Goal: Contribute content

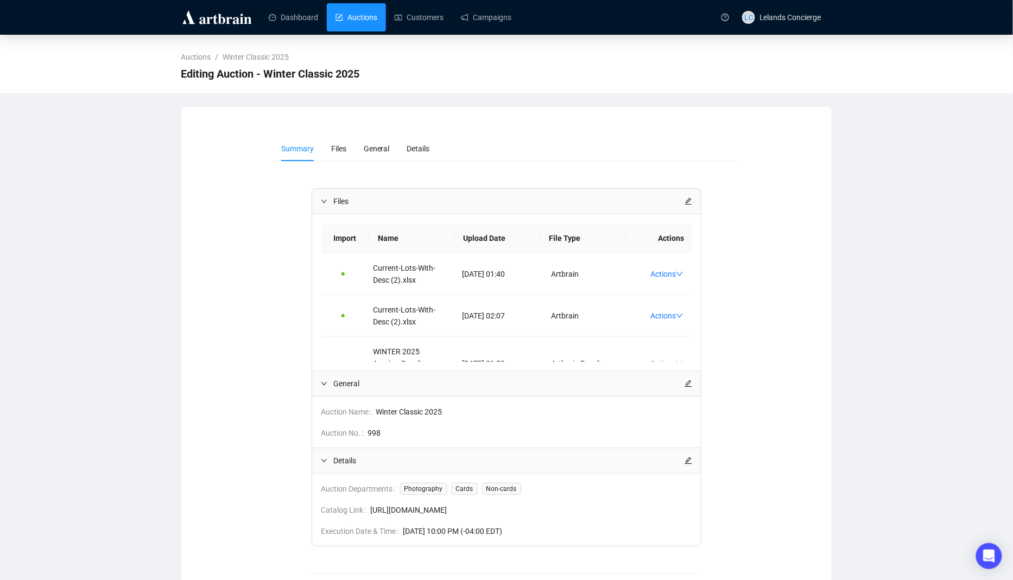
click at [377, 27] on link "Auctions" at bounding box center [357, 17] width 42 height 28
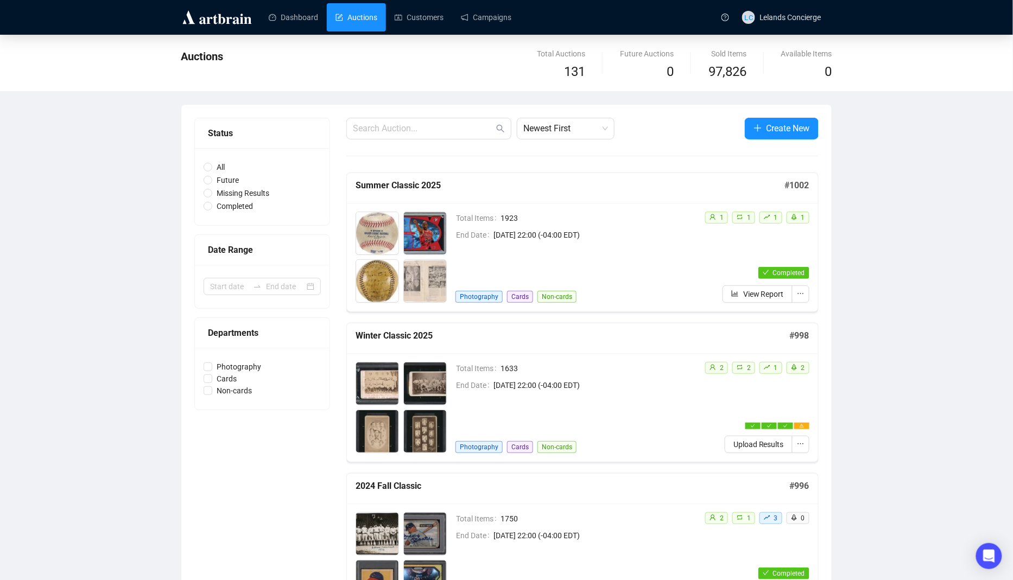
click at [694, 390] on div "Total Items 1633 End Date [DATE] 22:00 (-04:00 EDT) Photography Cards Non-cards" at bounding box center [576, 407] width 241 height 91
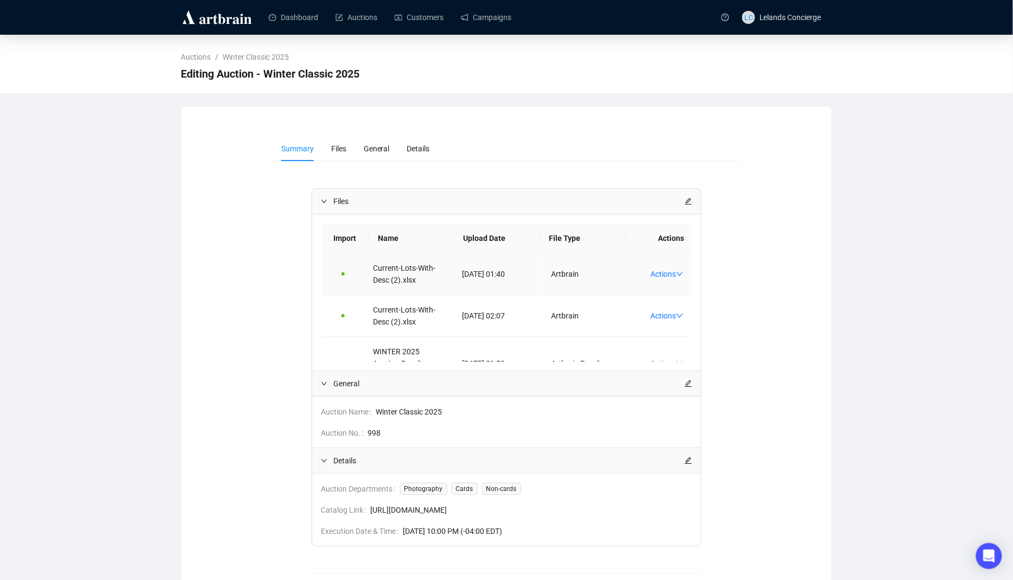
scroll to position [28, 0]
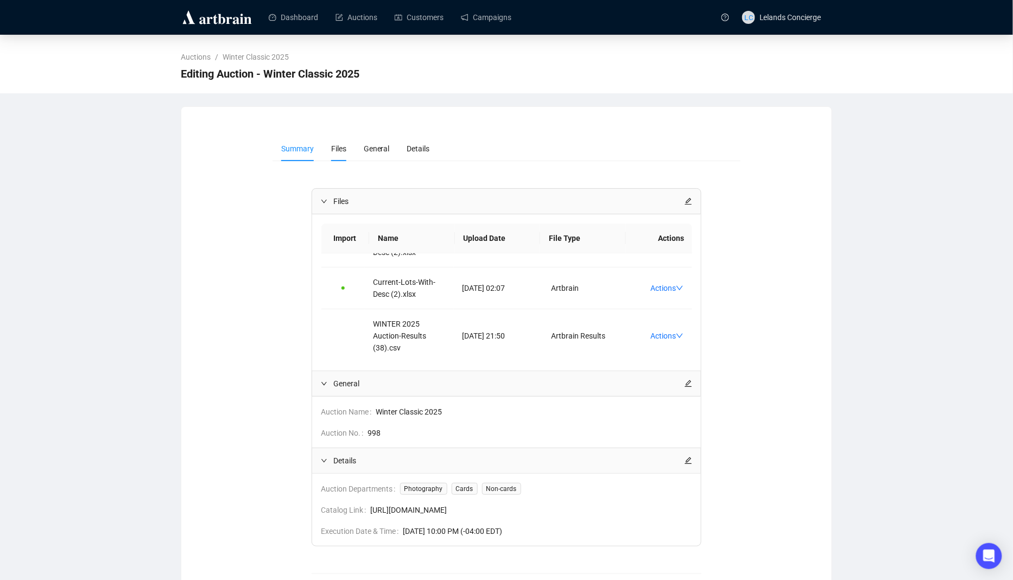
click at [331, 147] on span "Files" at bounding box center [338, 148] width 15 height 9
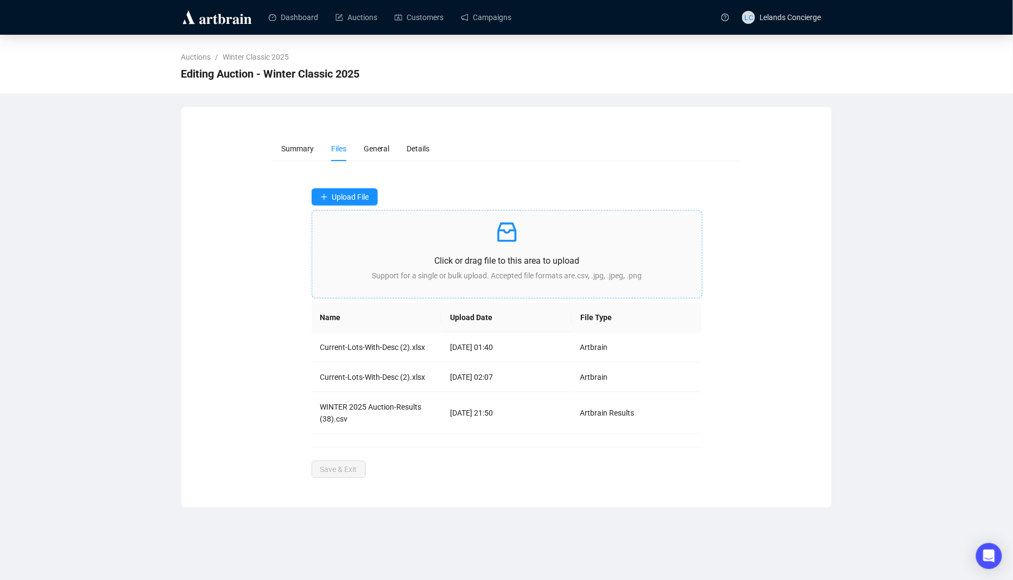
click at [471, 230] on p at bounding box center [507, 232] width 373 height 26
click at [551, 255] on p "Click or drag file to this area to upload" at bounding box center [507, 261] width 373 height 14
click at [340, 471] on span "Save & Exit" at bounding box center [338, 477] width 37 height 12
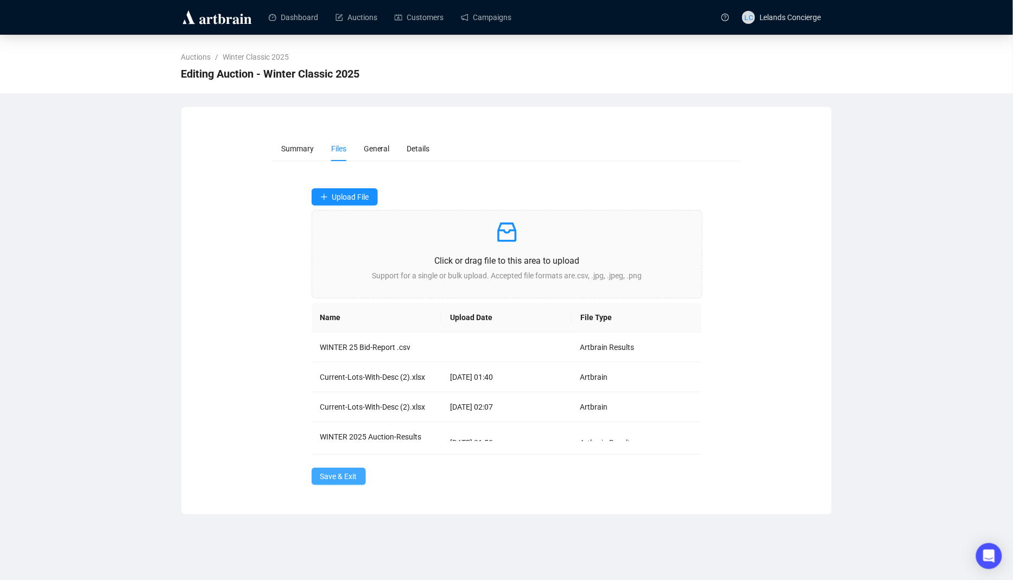
click at [340, 471] on span "Save & Exit" at bounding box center [338, 477] width 37 height 12
click at [375, 28] on link "Auctions" at bounding box center [357, 17] width 42 height 28
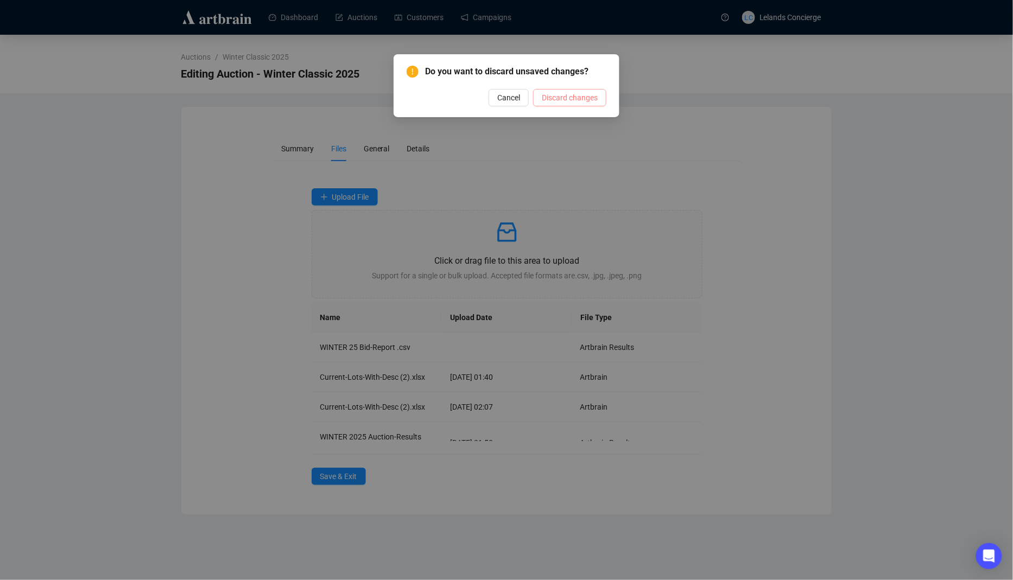
click at [559, 105] on button "Discard changes" at bounding box center [569, 97] width 73 height 17
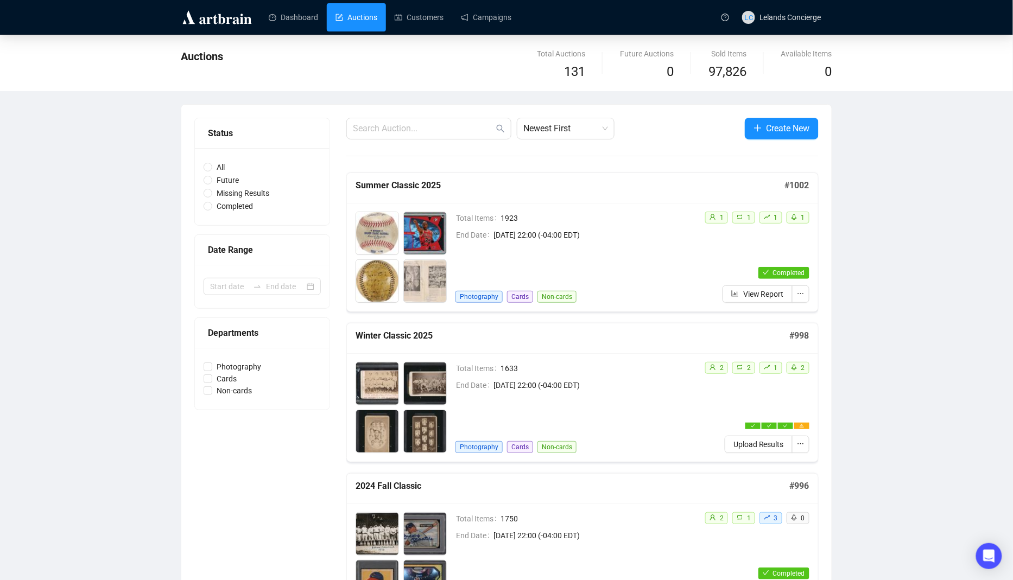
scroll to position [2, 0]
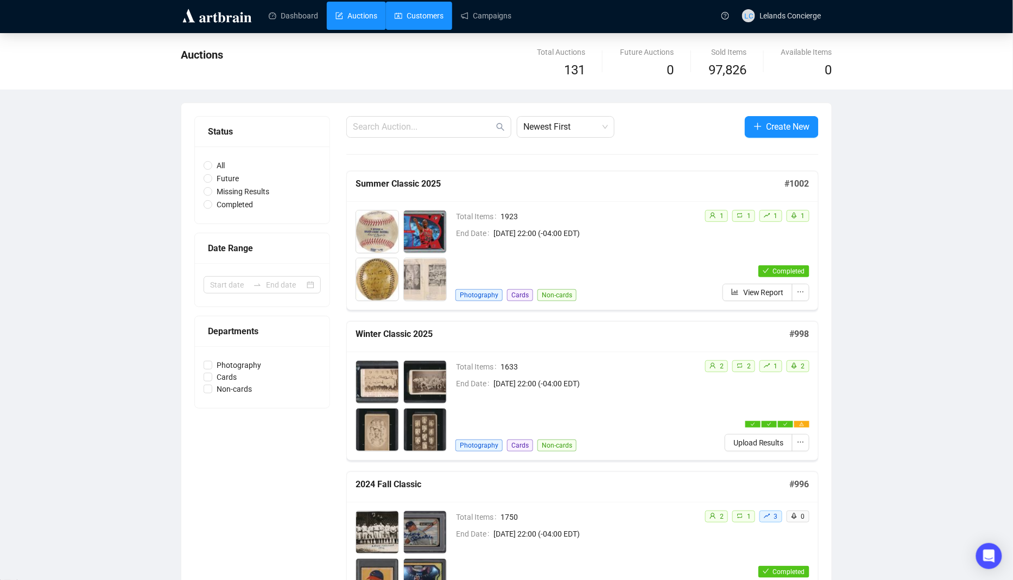
click at [406, 27] on link "Customers" at bounding box center [419, 16] width 49 height 28
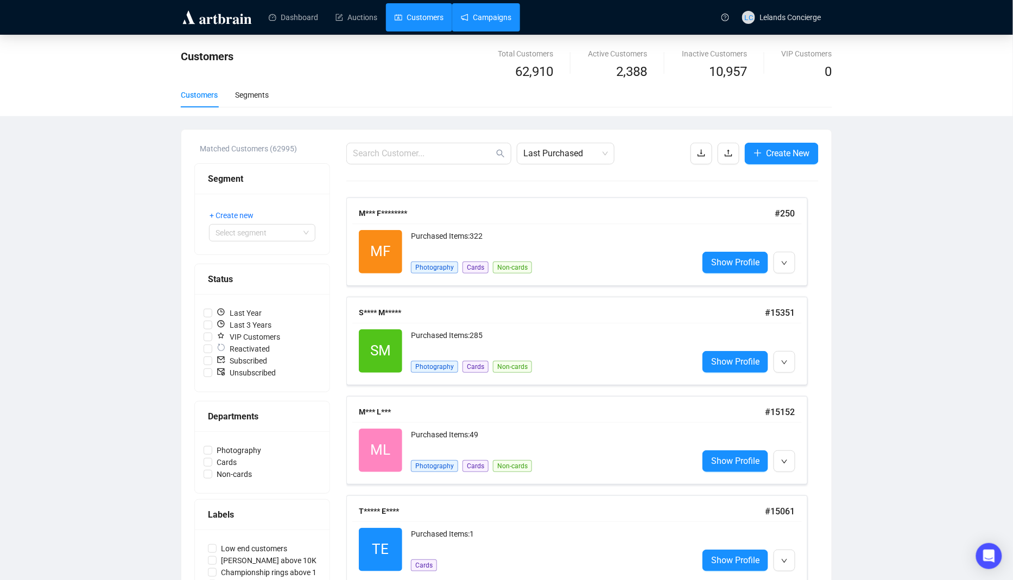
click at [483, 7] on link "Campaigns" at bounding box center [486, 17] width 50 height 28
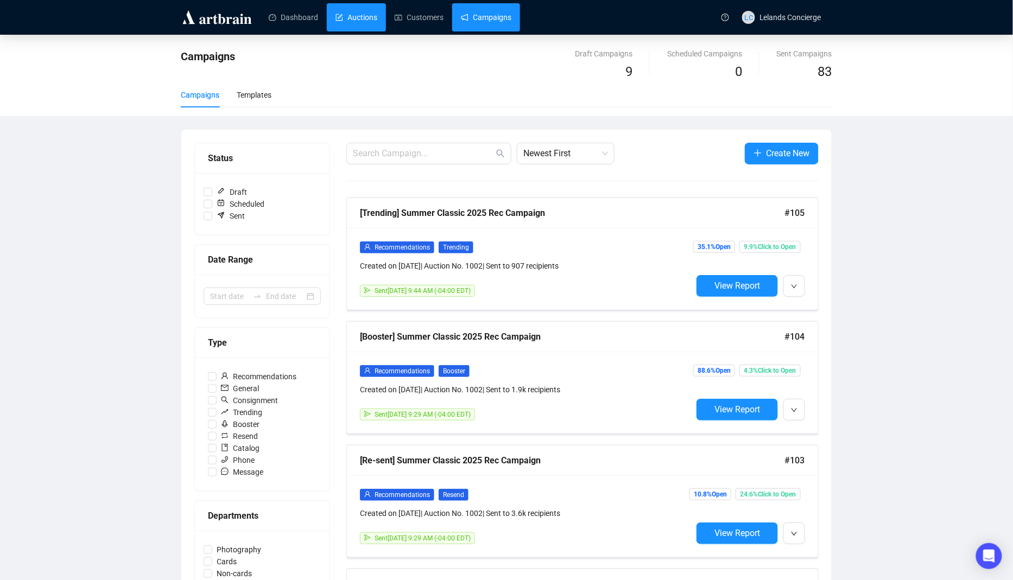
click at [365, 13] on link "Auctions" at bounding box center [357, 17] width 42 height 28
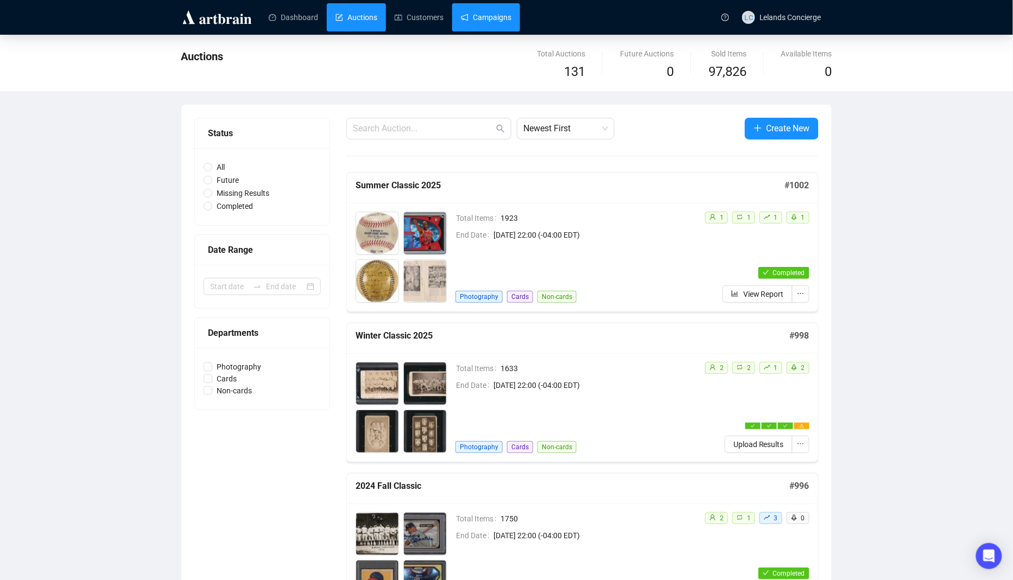
click at [483, 26] on link "Campaigns" at bounding box center [486, 17] width 50 height 28
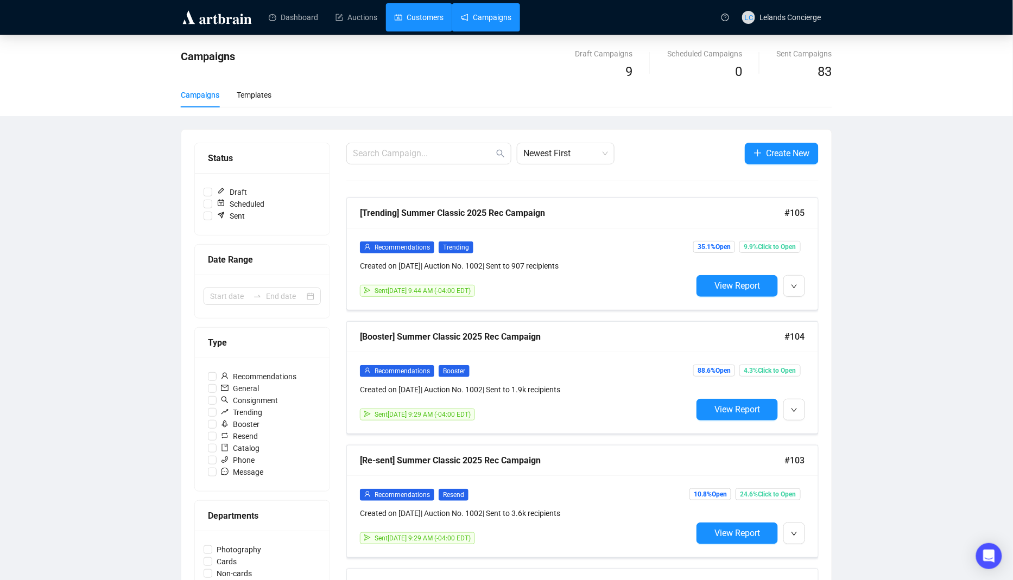
click at [434, 14] on link "Customers" at bounding box center [419, 17] width 49 height 28
